Goal: Navigation & Orientation: Find specific page/section

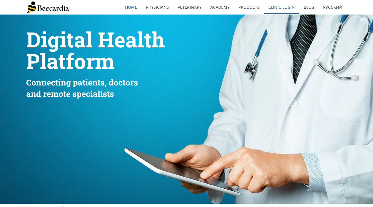
click at [282, 4] on link "Clinic Login" at bounding box center [281, 7] width 35 height 13
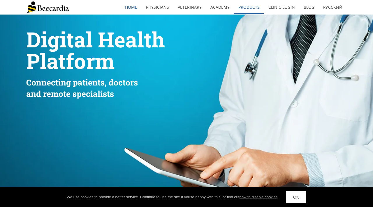
click at [251, 5] on link "Products" at bounding box center [249, 7] width 30 height 13
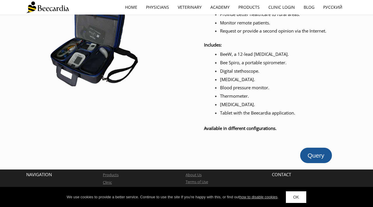
scroll to position [744, 0]
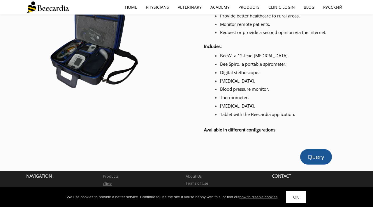
drag, startPoint x: 210, startPoint y: 84, endPoint x: 207, endPoint y: 82, distance: 4.0
click at [211, 83] on div "BeeW, a 12-lead ECG. Bee Spiro, a portable spirometer. Digital stethoscope. Pul…" at bounding box center [284, 85] width 160 height 70
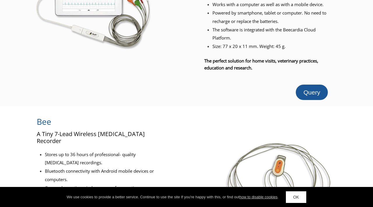
scroll to position [0, 0]
